Goal: Find specific page/section: Find specific page/section

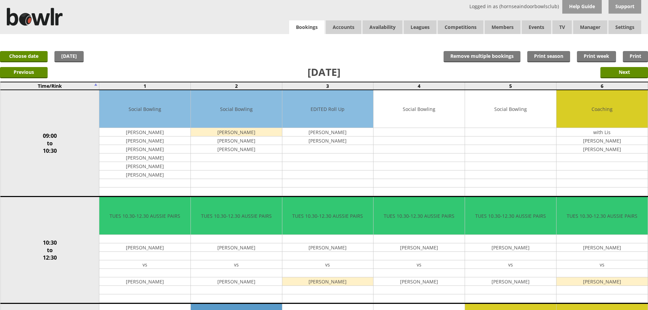
click at [304, 32] on link "Bookings" at bounding box center [306, 27] width 35 height 14
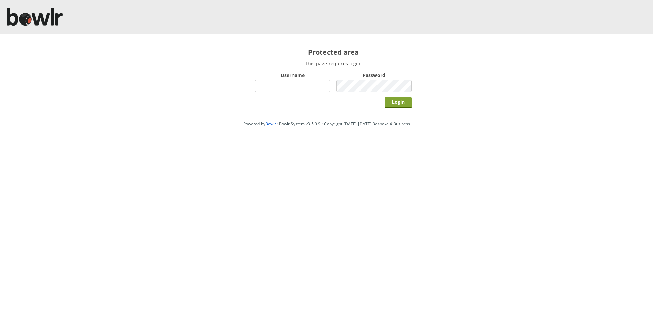
type input "hornseaindoorbowlsclub"
click at [392, 97] on input "Login" at bounding box center [398, 102] width 27 height 11
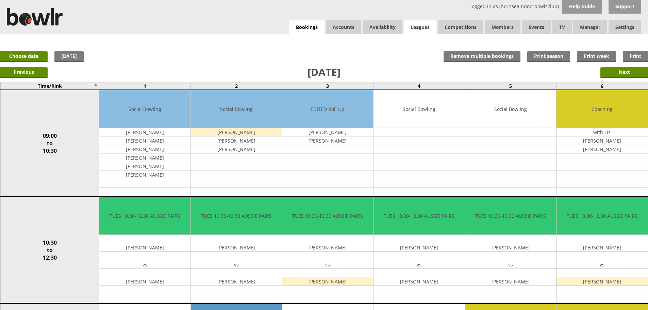
click at [418, 23] on link "Leagues" at bounding box center [420, 27] width 33 height 14
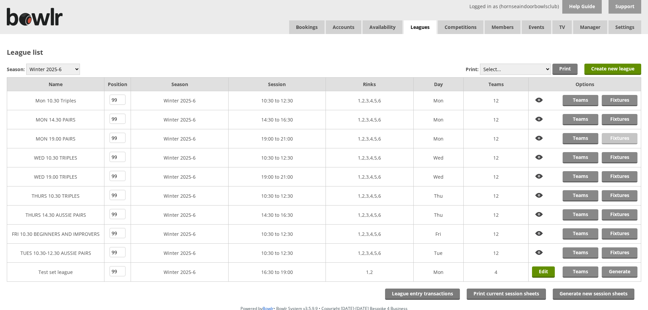
click at [610, 134] on link "Fixtures" at bounding box center [620, 138] width 36 height 11
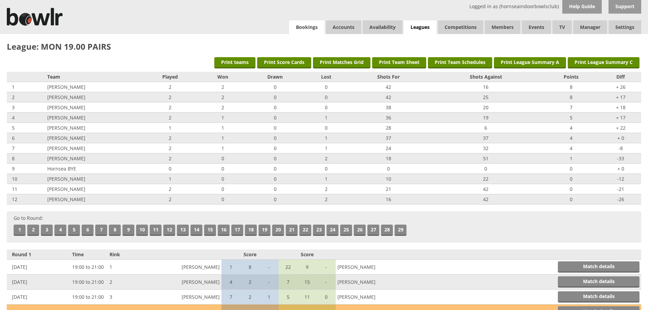
click at [312, 32] on link "Bookings" at bounding box center [306, 27] width 35 height 14
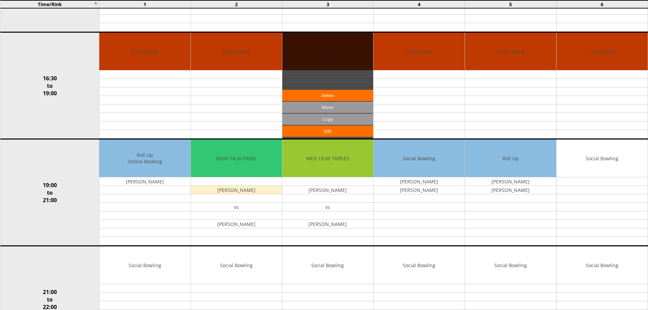
scroll to position [525, 0]
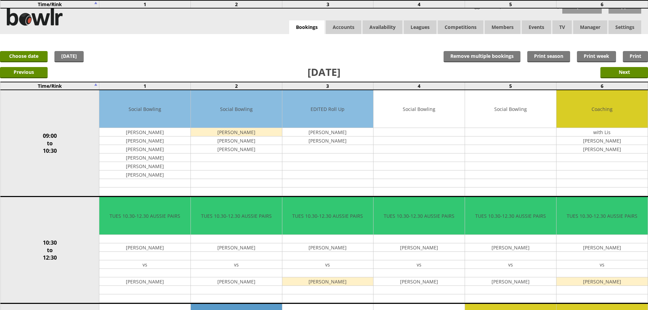
scroll to position [593, 0]
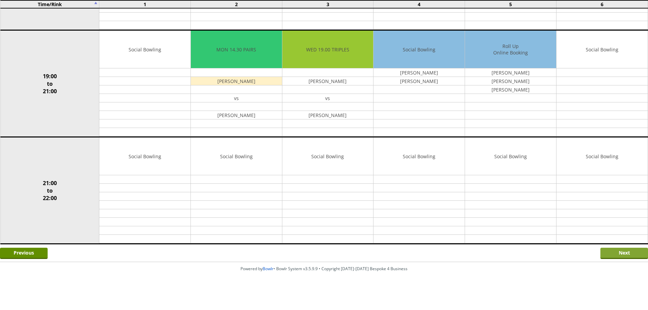
click at [613, 252] on input "Next" at bounding box center [624, 253] width 48 height 11
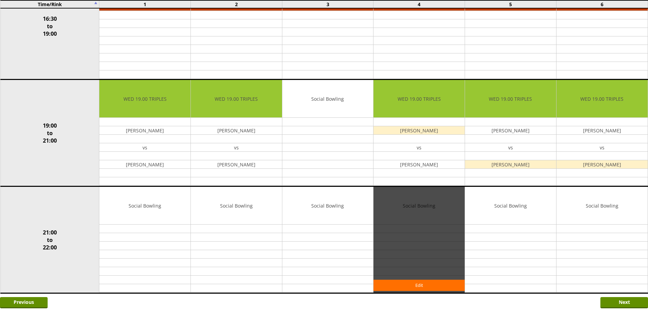
scroll to position [593, 0]
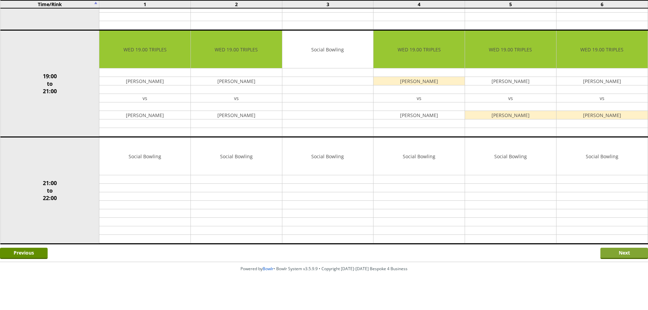
click at [630, 257] on input "Next" at bounding box center [624, 253] width 48 height 11
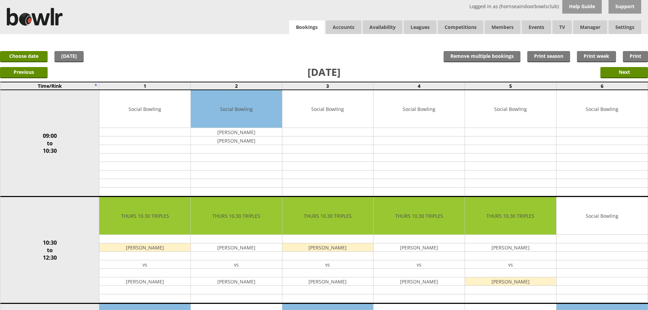
click at [298, 25] on link "Bookings" at bounding box center [306, 27] width 35 height 14
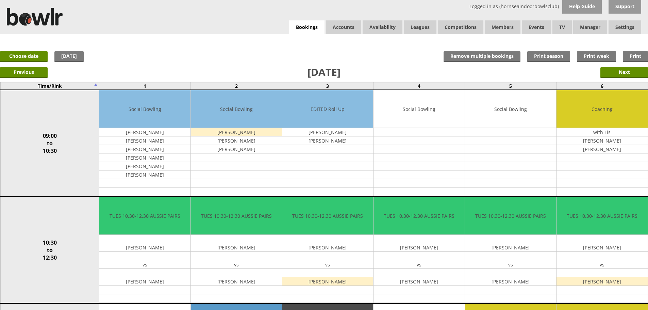
scroll to position [271, 0]
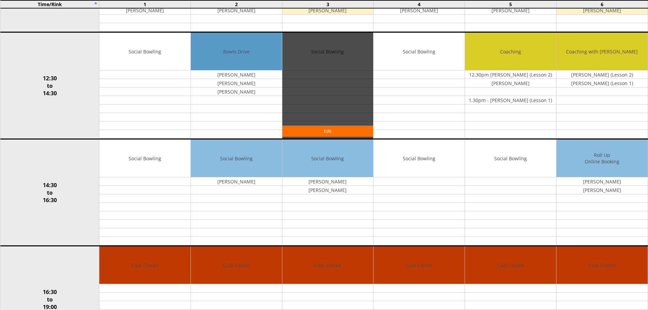
click at [344, 49] on div "x Move Booking Move to other date: 16-09-2025 09:00 to 10:30 10:30 to 12:30 12:…" at bounding box center [324, 173] width 648 height 821
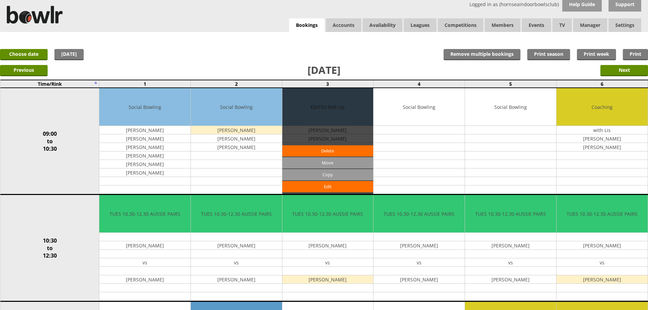
scroll to position [0, 0]
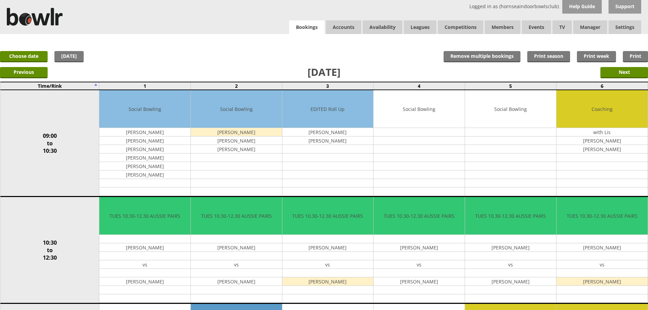
click at [318, 33] on link "Bookings" at bounding box center [306, 27] width 35 height 14
click at [295, 26] on link "Bookings" at bounding box center [306, 27] width 35 height 14
click at [417, 28] on link "Leagues" at bounding box center [420, 27] width 33 height 14
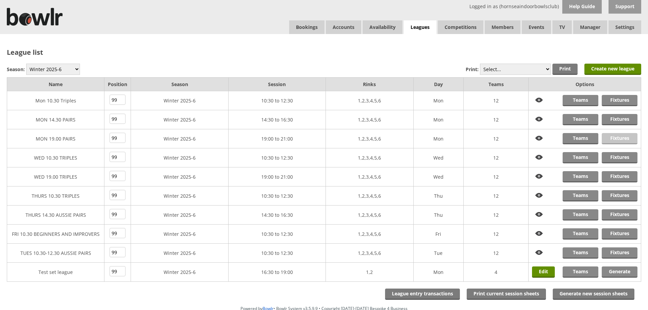
click at [617, 137] on link "Fixtures" at bounding box center [620, 138] width 36 height 11
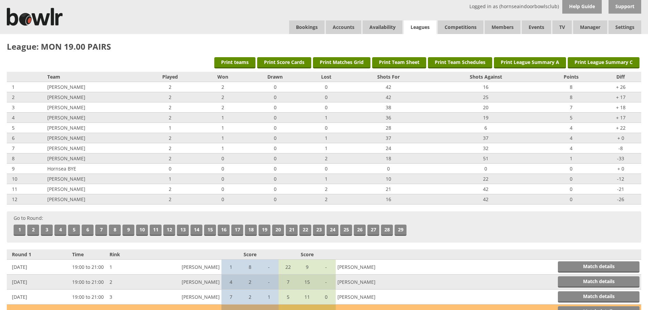
click at [421, 26] on link "Leagues" at bounding box center [420, 27] width 33 height 14
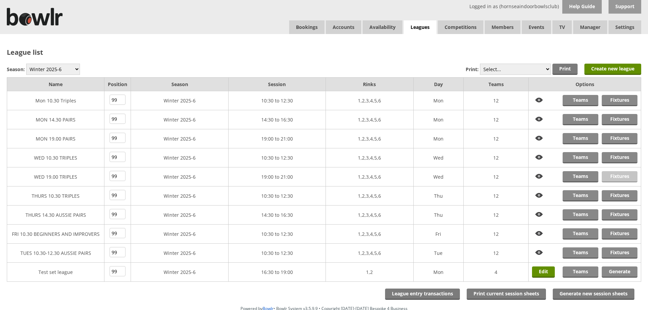
click at [618, 175] on link "Fixtures" at bounding box center [620, 176] width 36 height 11
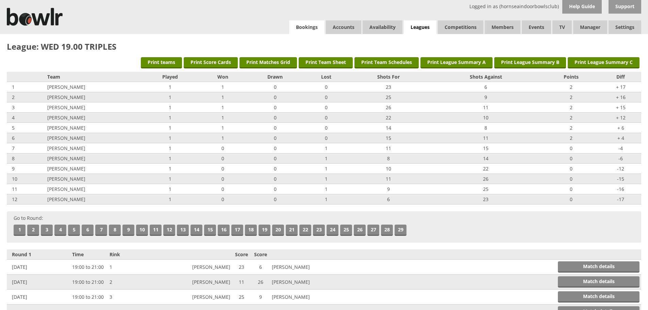
click at [313, 27] on link "Bookings" at bounding box center [306, 27] width 35 height 14
